Goal: Check status: Check status

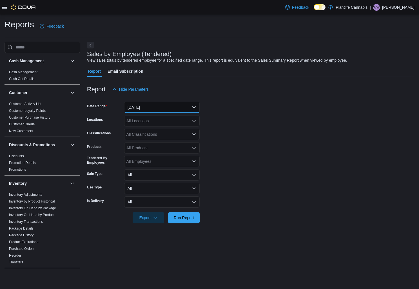
click at [167, 105] on button "Yesterday" at bounding box center [162, 107] width 76 height 11
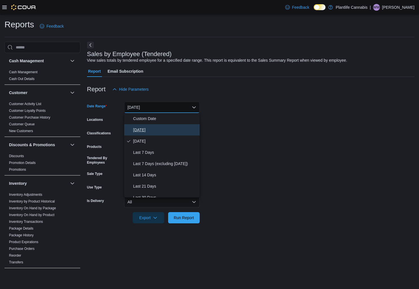
click at [146, 128] on span "Today" at bounding box center [165, 129] width 64 height 7
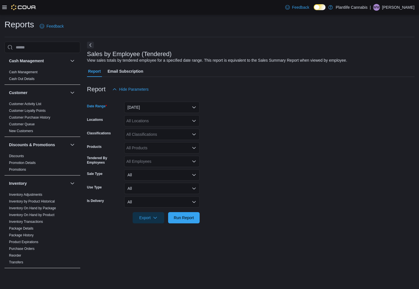
click at [150, 123] on div "All Locations" at bounding box center [162, 120] width 76 height 11
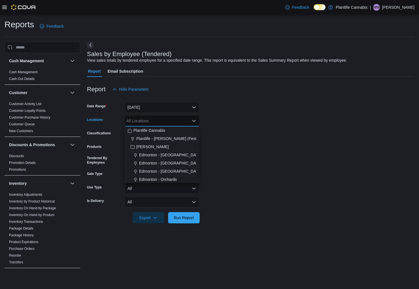
drag, startPoint x: 170, startPoint y: 179, endPoint x: 176, endPoint y: 189, distance: 11.8
click at [170, 179] on span "Edmonton - Orchards" at bounding box center [158, 180] width 38 height 6
click at [192, 220] on span "Run Report" at bounding box center [184, 218] width 20 height 6
